Goal: Navigation & Orientation: Find specific page/section

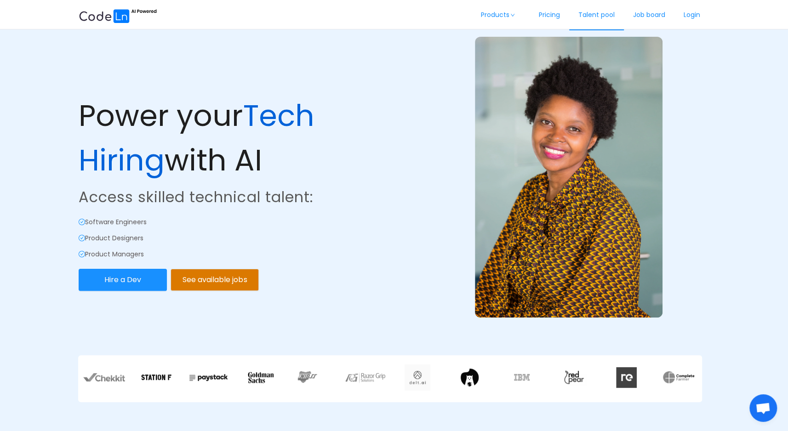
click at [591, 15] on link "Talent pool" at bounding box center [596, 15] width 55 height 30
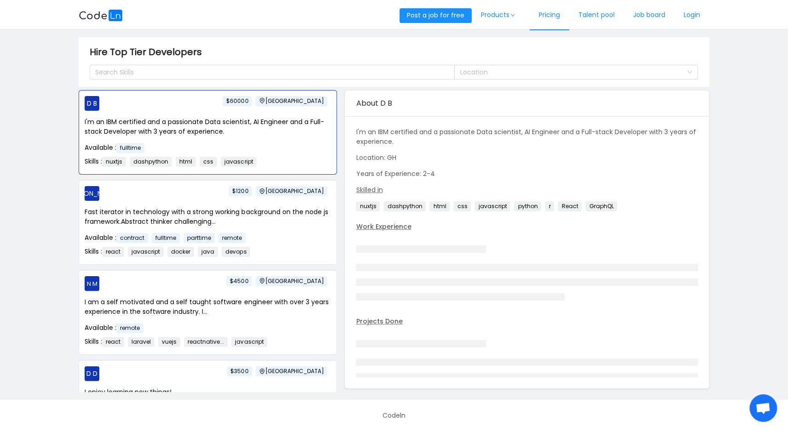
click at [555, 14] on link "Pricing" at bounding box center [550, 15] width 40 height 30
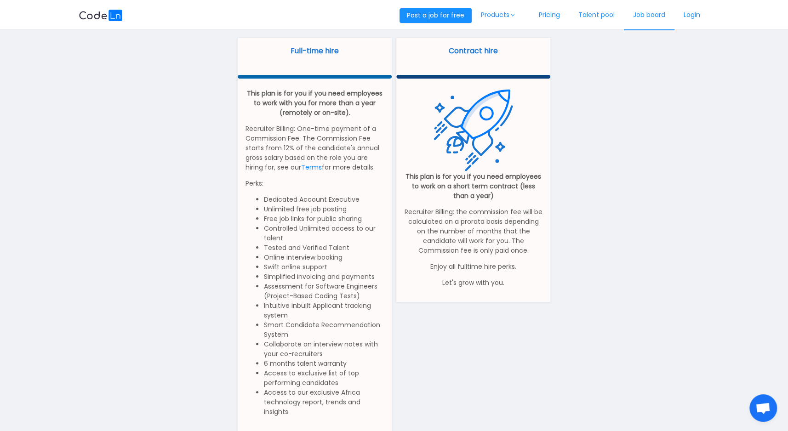
click at [664, 13] on link "Job board" at bounding box center [649, 15] width 51 height 30
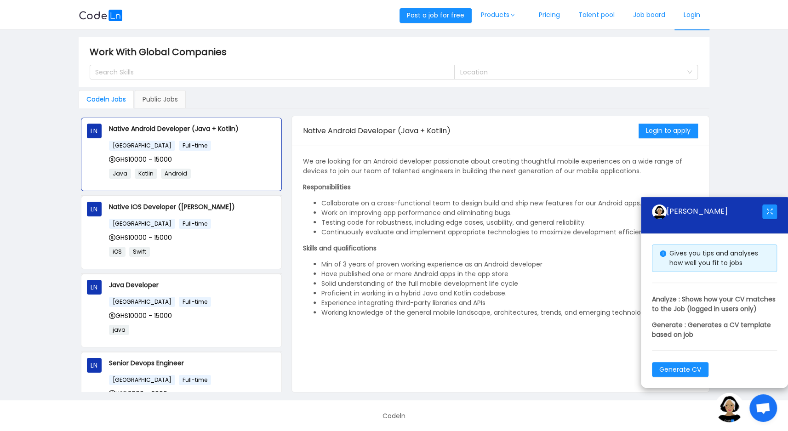
click at [693, 16] on link "Login" at bounding box center [692, 15] width 35 height 30
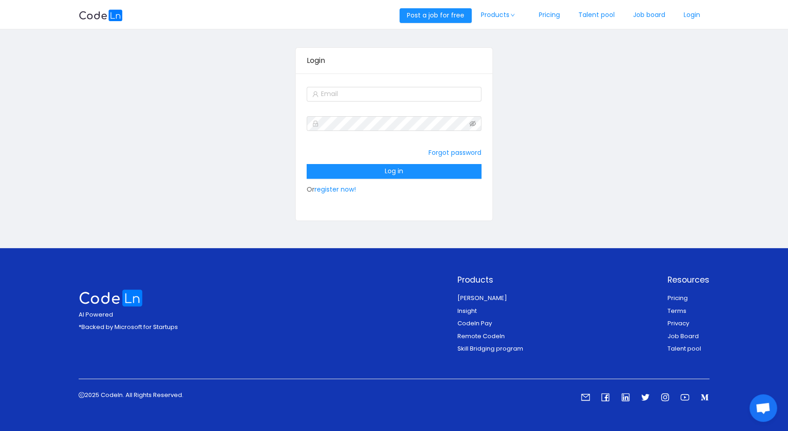
scroll to position [41, 0]
click at [625, 398] on icon "icon: linkedin" at bounding box center [626, 398] width 8 height 8
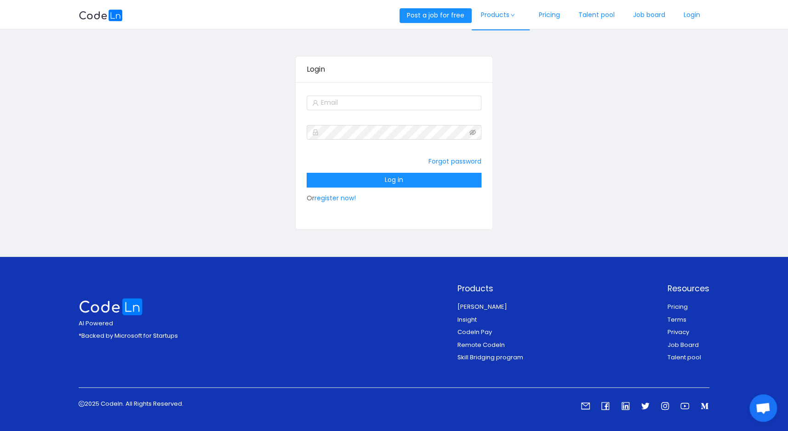
click at [502, 16] on link "Products" at bounding box center [501, 15] width 58 height 30
click at [91, 15] on img at bounding box center [101, 15] width 44 height 11
